Goal: Use online tool/utility: Utilize a website feature to perform a specific function

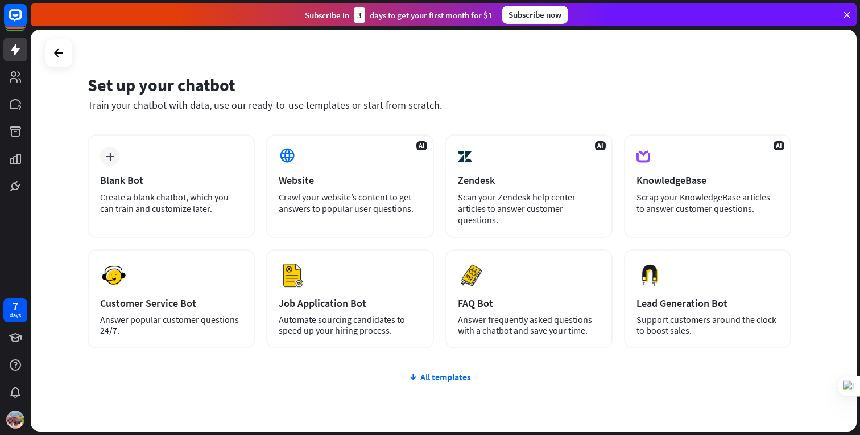
scroll to position [14, 0]
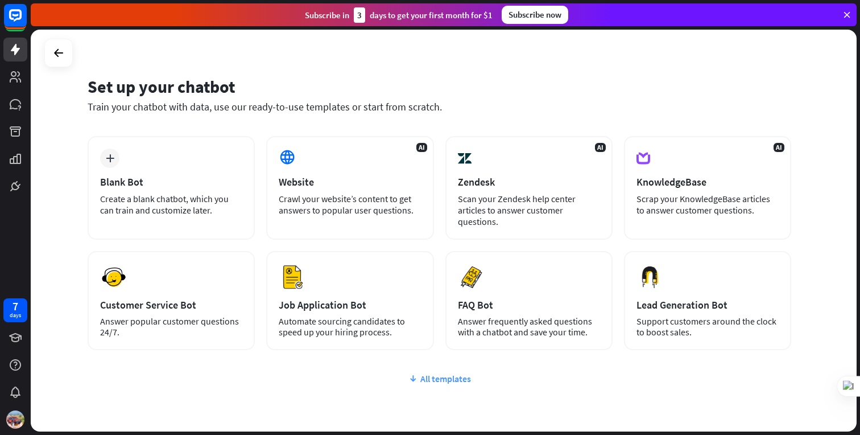
click at [459, 373] on div "All templates" at bounding box center [440, 378] width 704 height 11
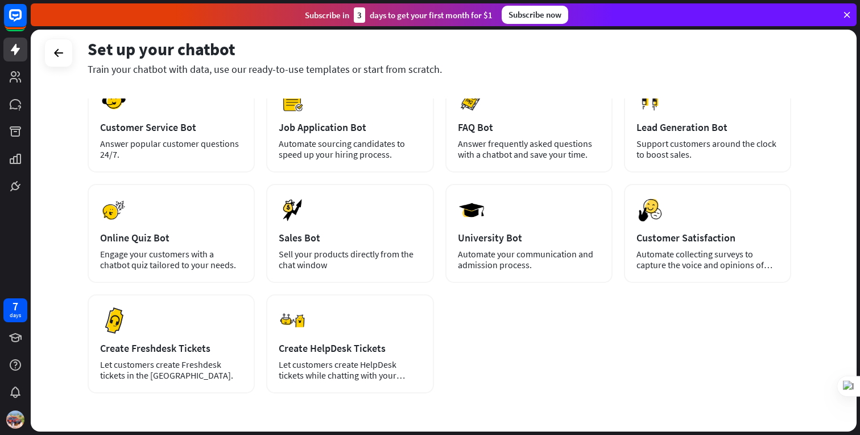
scroll to position [192, 0]
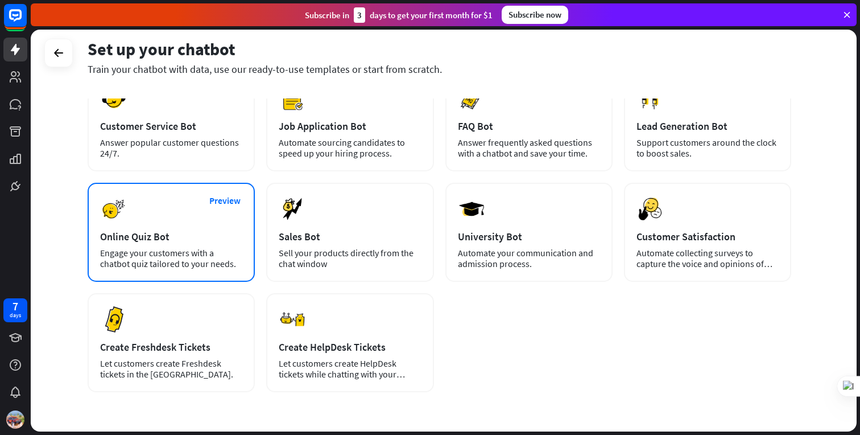
click at [173, 232] on div "Online Quiz Bot" at bounding box center [171, 236] width 142 height 13
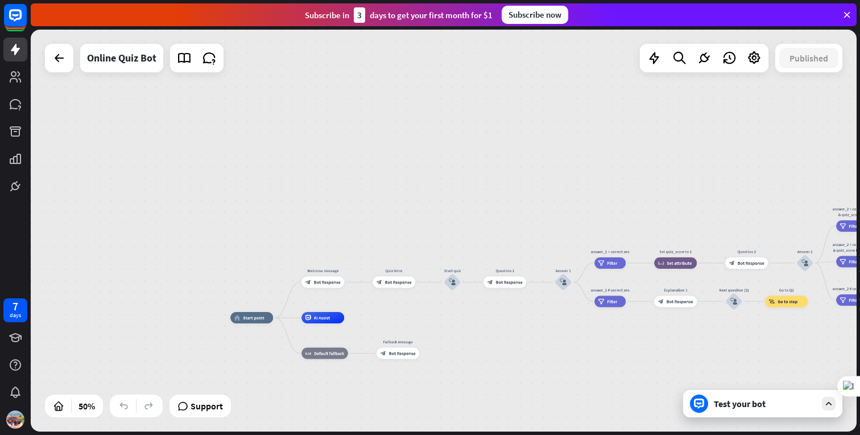
click at [703, 403] on icon at bounding box center [699, 403] width 10 height 10
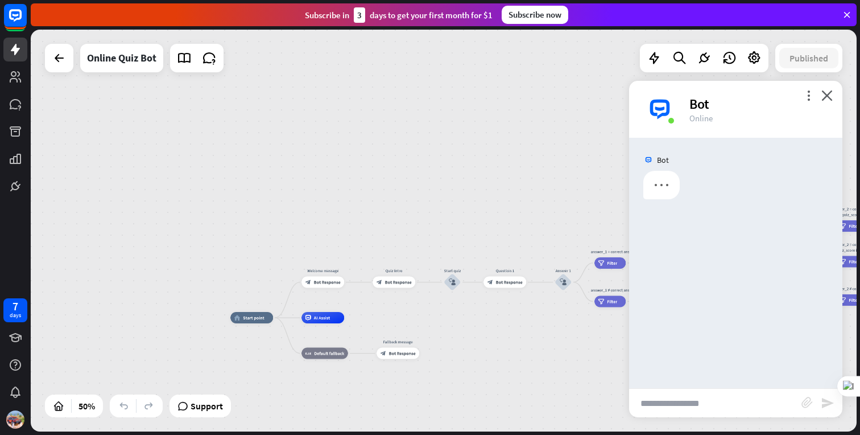
click at [679, 407] on input "text" at bounding box center [715, 403] width 172 height 28
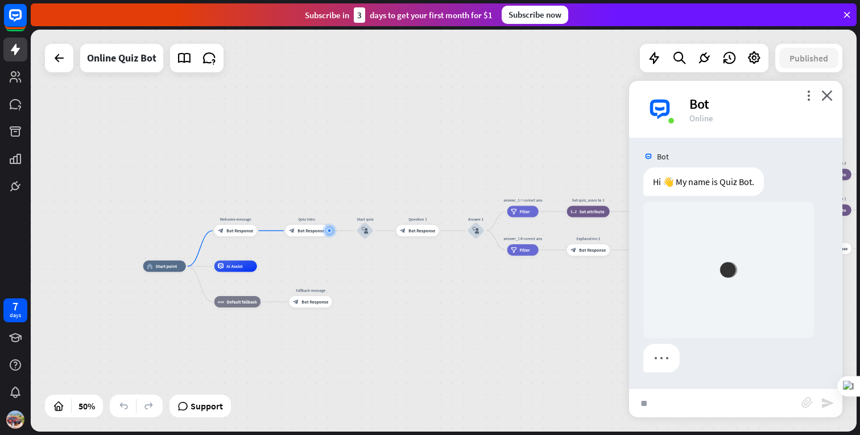
type input "*"
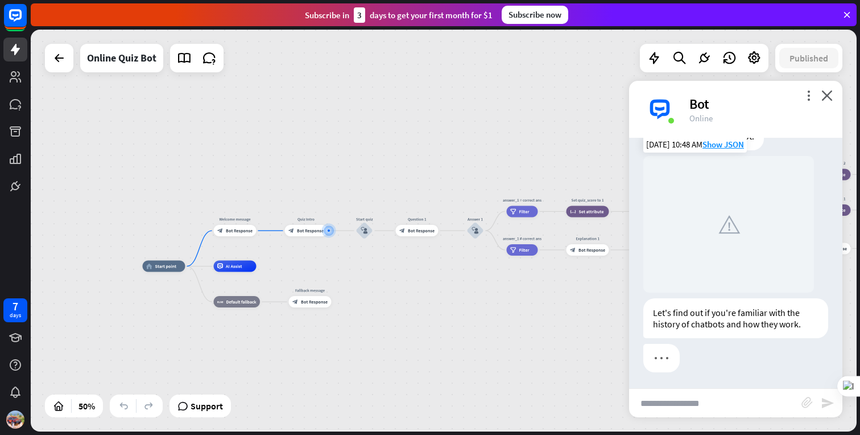
scroll to position [50, 0]
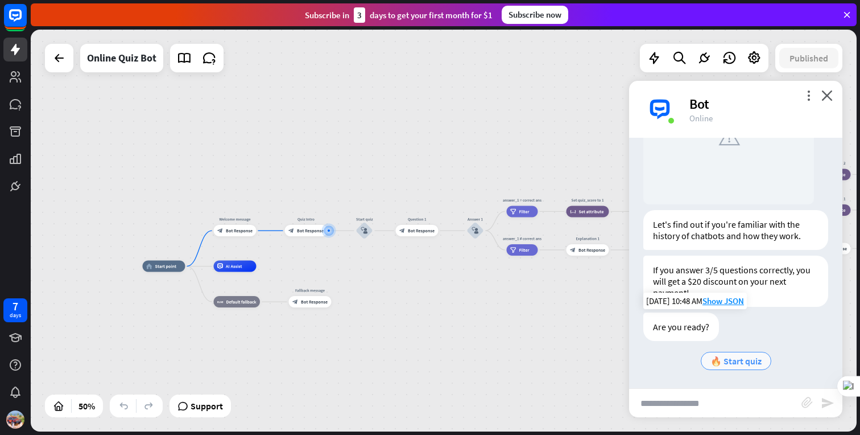
click at [760, 357] on span "🔥 Start quiz" at bounding box center [736, 360] width 51 height 11
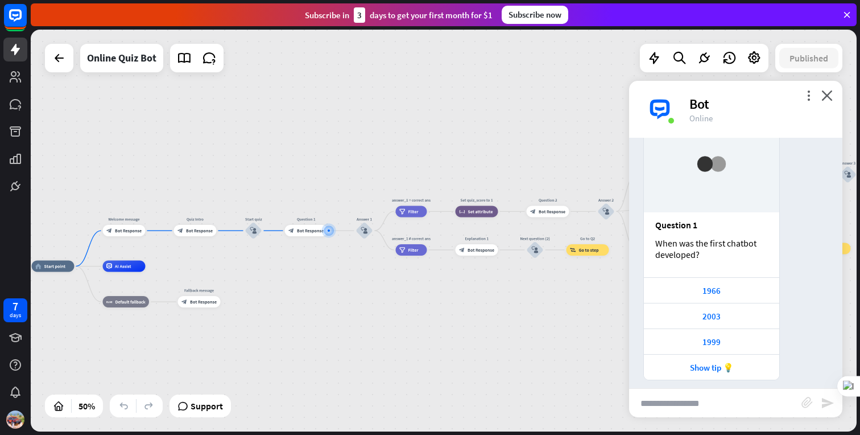
scroll to position [455, 0]
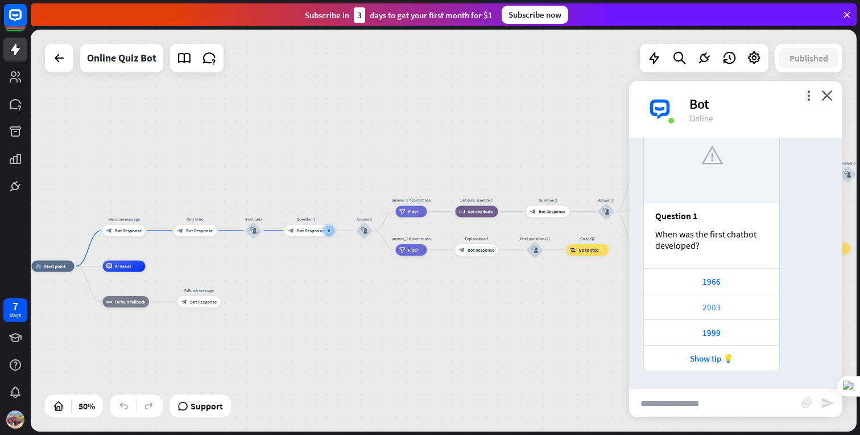
click at [716, 303] on div "2003" at bounding box center [712, 307] width 124 height 11
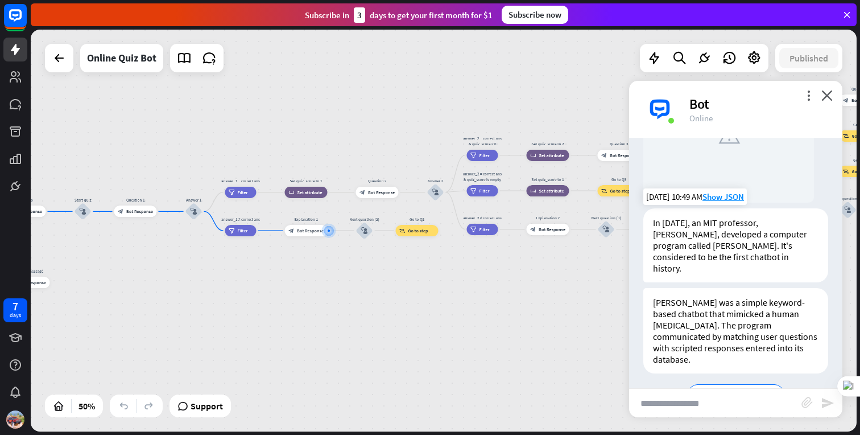
scroll to position [848, 0]
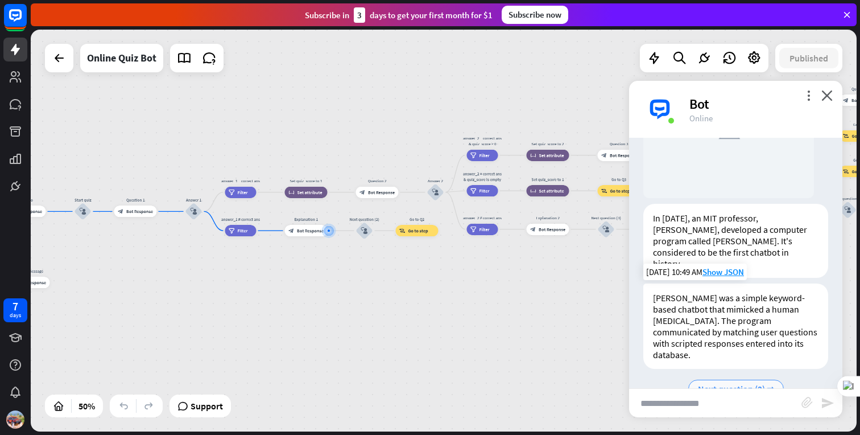
click at [755, 383] on span "Next question (2) ➡" at bounding box center [736, 388] width 76 height 11
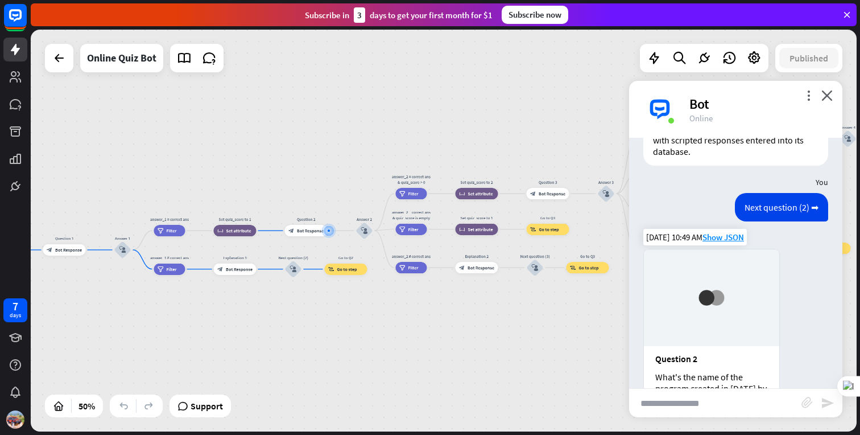
scroll to position [1182, 0]
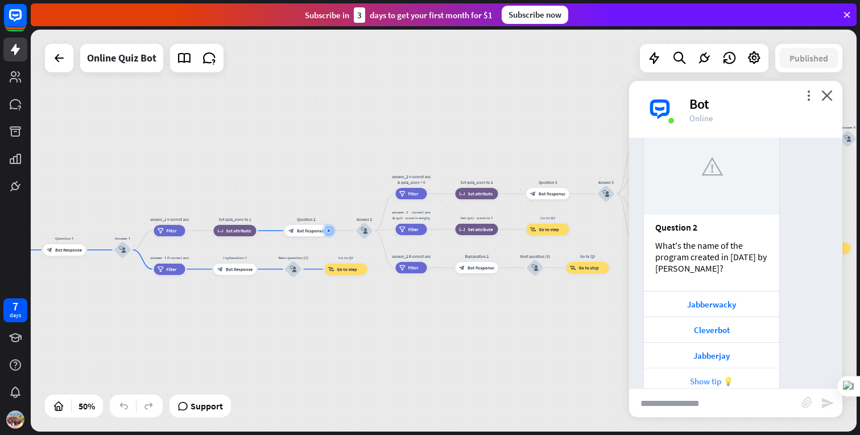
click at [728, 376] on div "Show tip 💡" at bounding box center [712, 381] width 124 height 11
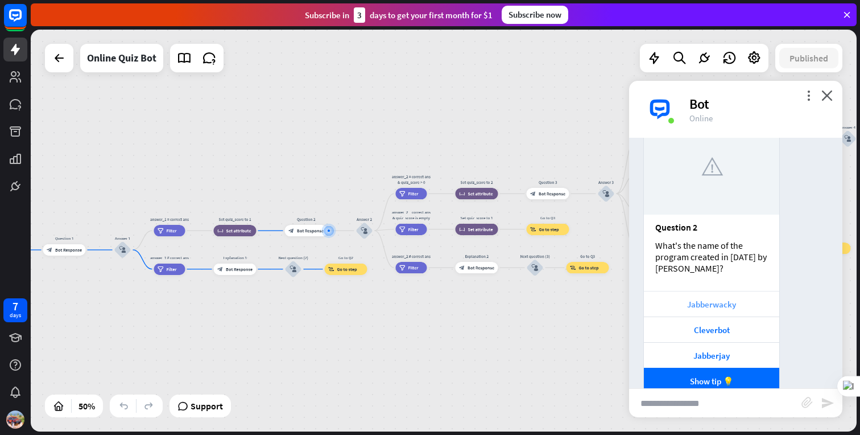
click at [733, 291] on div "Jabberwacky" at bounding box center [711, 304] width 135 height 26
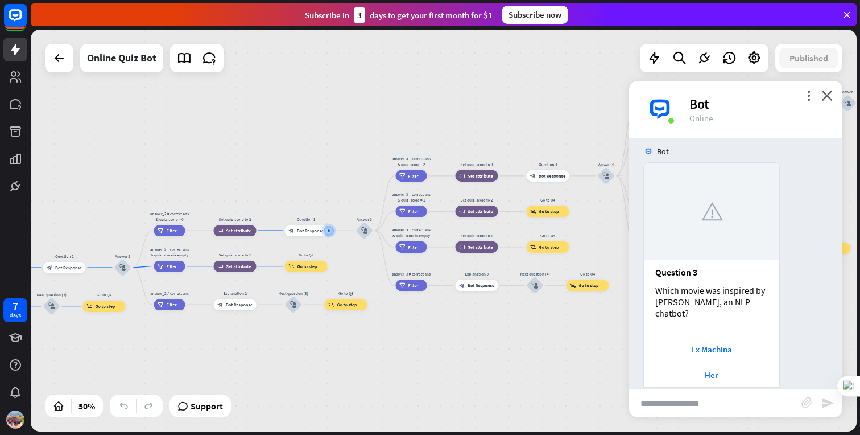
scroll to position [1531, 0]
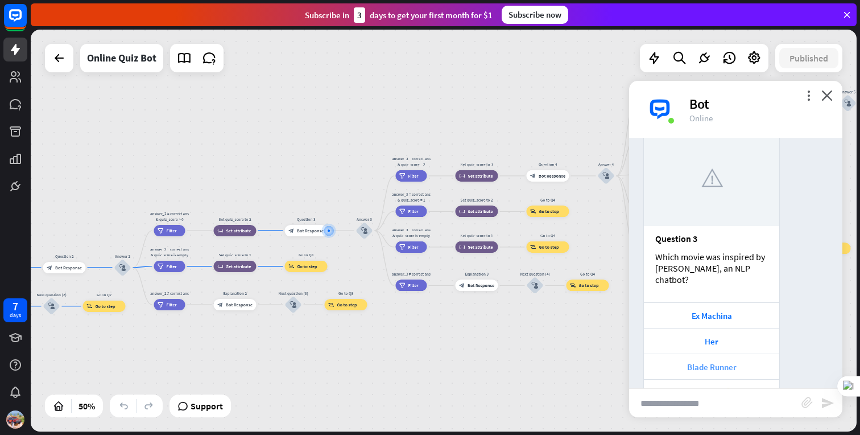
click at [727, 353] on div "Blade Runner" at bounding box center [711, 366] width 135 height 26
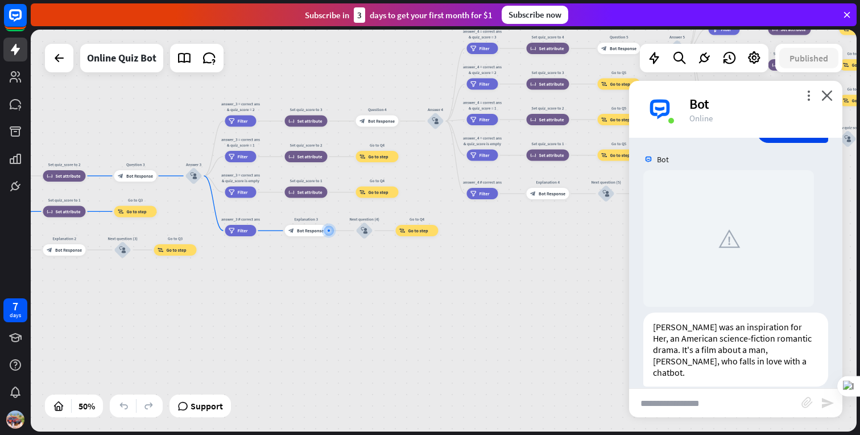
scroll to position [1850, 0]
